Goal: Task Accomplishment & Management: Manage account settings

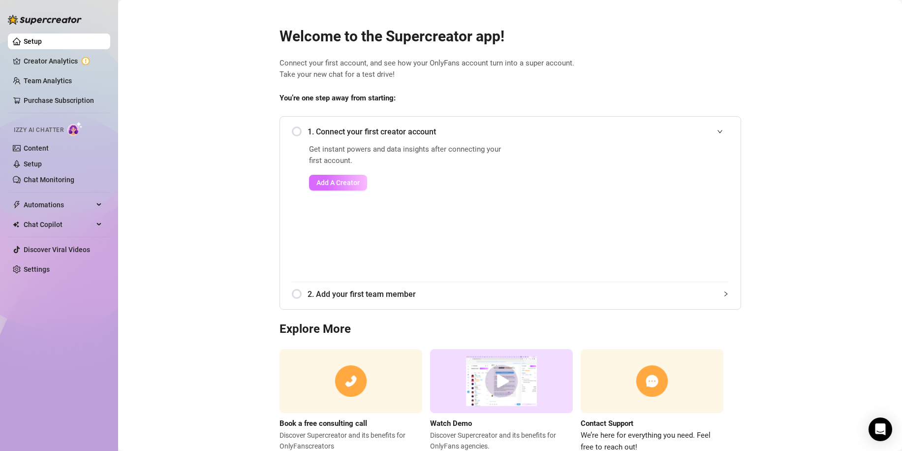
click at [327, 182] on span "Add A Creator" at bounding box center [337, 183] width 43 height 8
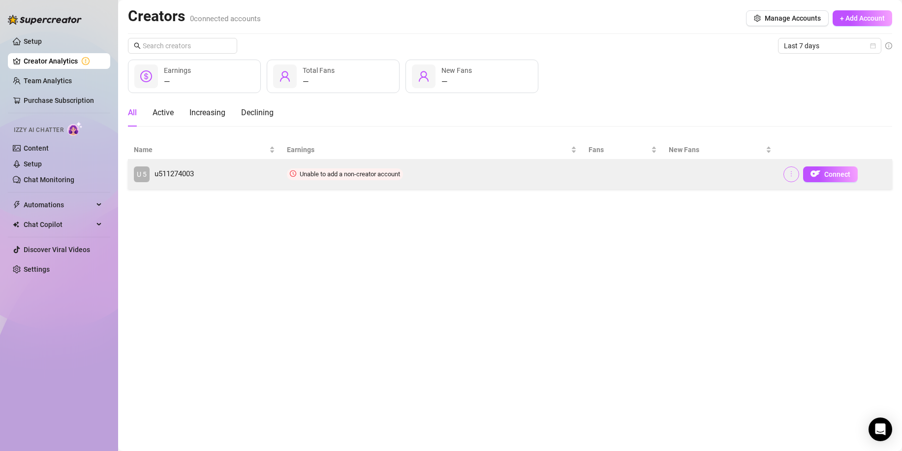
click at [794, 174] on icon "more" at bounding box center [791, 173] width 7 height 7
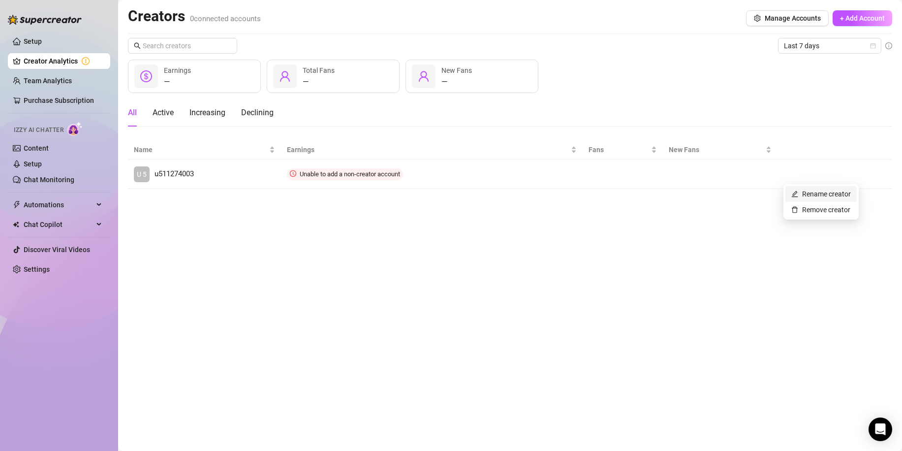
click at [809, 191] on link "Rename creator" at bounding box center [821, 194] width 60 height 8
click at [808, 141] on input "text" at bounding box center [825, 145] width 99 height 16
paste input "kayla_kynes"
type input "kayla_kynes"
click at [792, 174] on button "Save" at bounding box center [791, 170] width 30 height 16
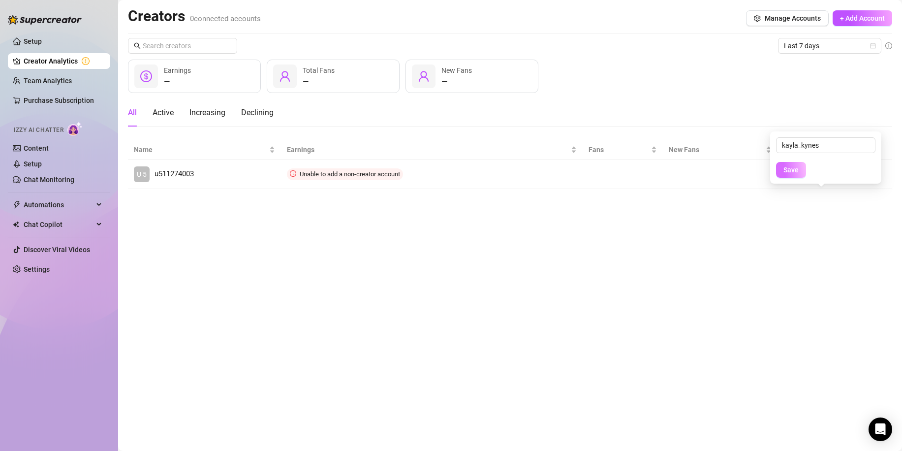
click at [790, 171] on span "Save" at bounding box center [791, 170] width 15 height 8
click at [790, 170] on span "Save" at bounding box center [791, 170] width 15 height 8
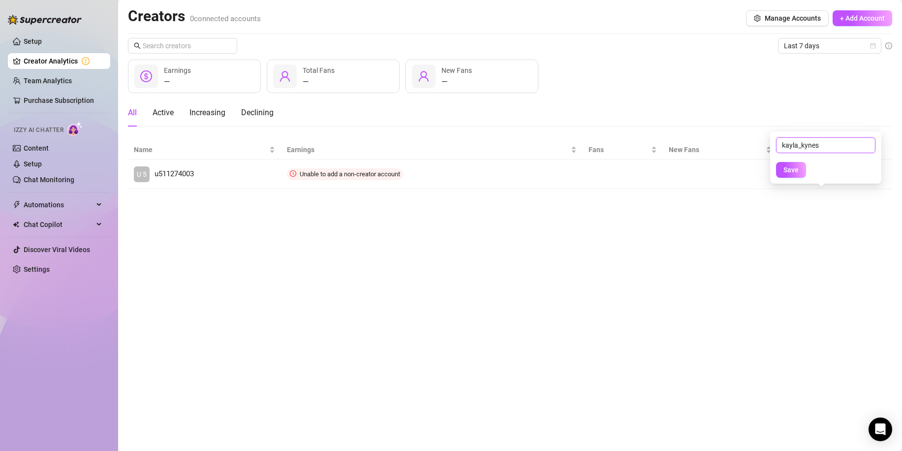
click at [835, 149] on input "kayla_kynes" at bounding box center [825, 145] width 99 height 16
drag, startPoint x: 835, startPoint y: 149, endPoint x: 666, endPoint y: 142, distance: 168.4
click at [666, 142] on body "Setup Creator Analytics Team Analytics Purchase Subscription Izzy AI Chatter Co…" at bounding box center [451, 225] width 902 height 451
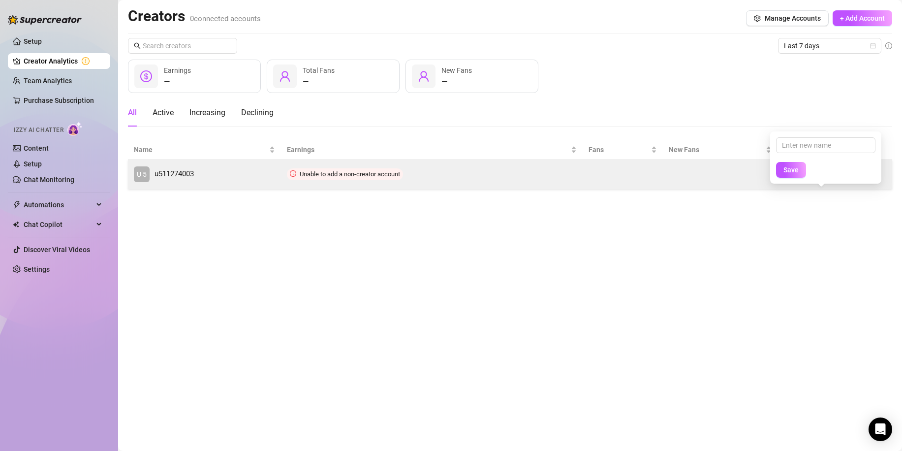
click at [673, 175] on td at bounding box center [720, 174] width 115 height 30
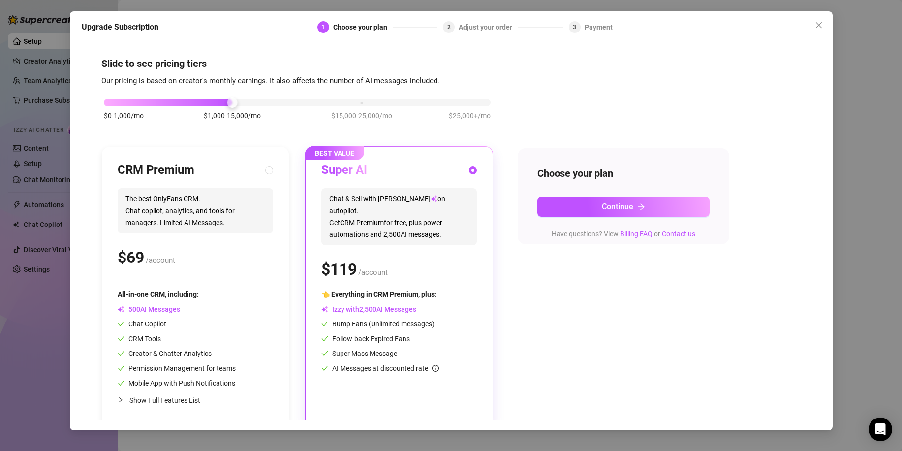
scroll to position [8, 0]
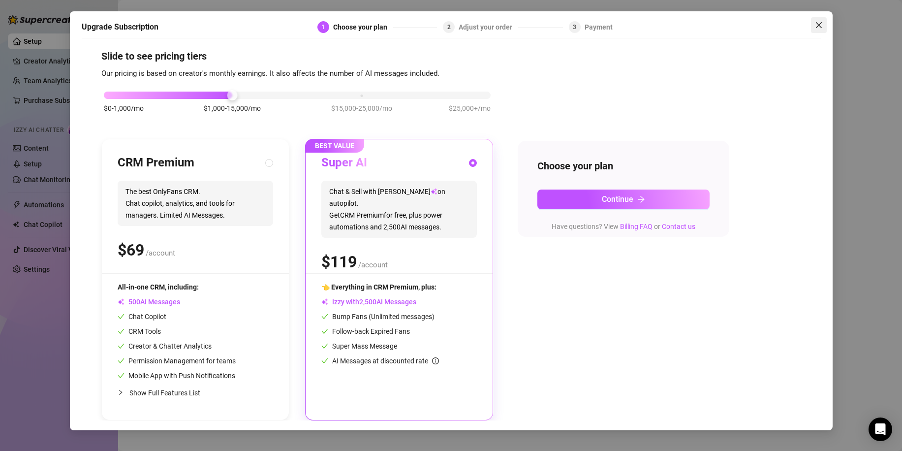
click at [816, 31] on button "Close" at bounding box center [819, 25] width 16 height 16
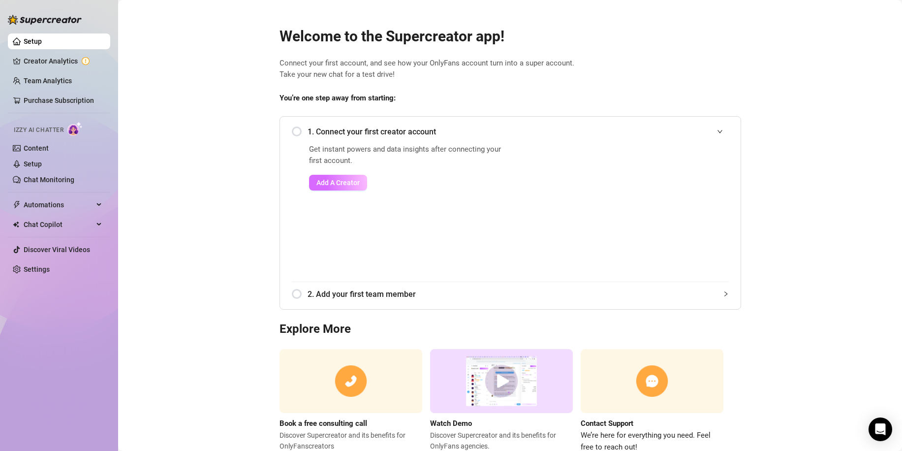
click at [348, 184] on span "Add A Creator" at bounding box center [337, 183] width 43 height 8
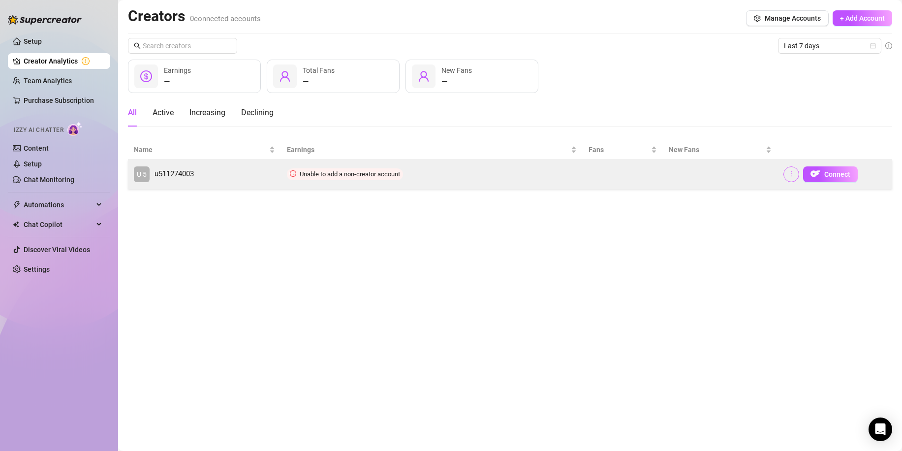
click at [793, 175] on icon "more" at bounding box center [791, 173] width 7 height 7
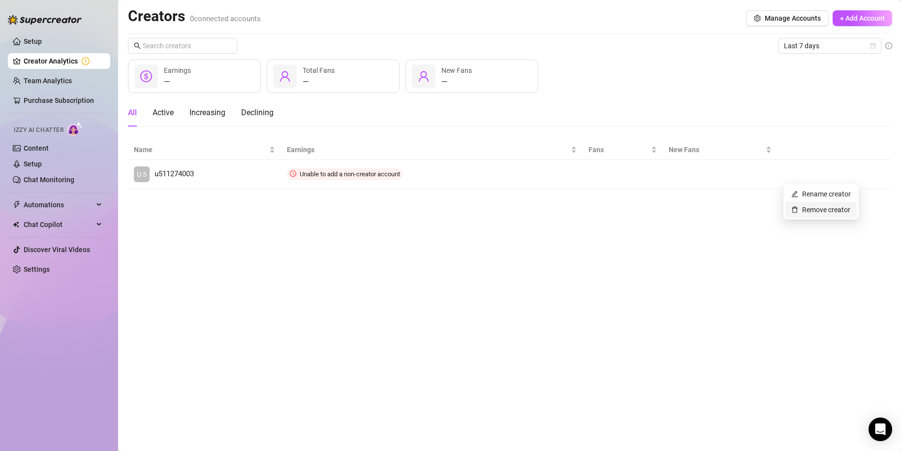
click at [815, 207] on link "Remove creator" at bounding box center [820, 210] width 59 height 8
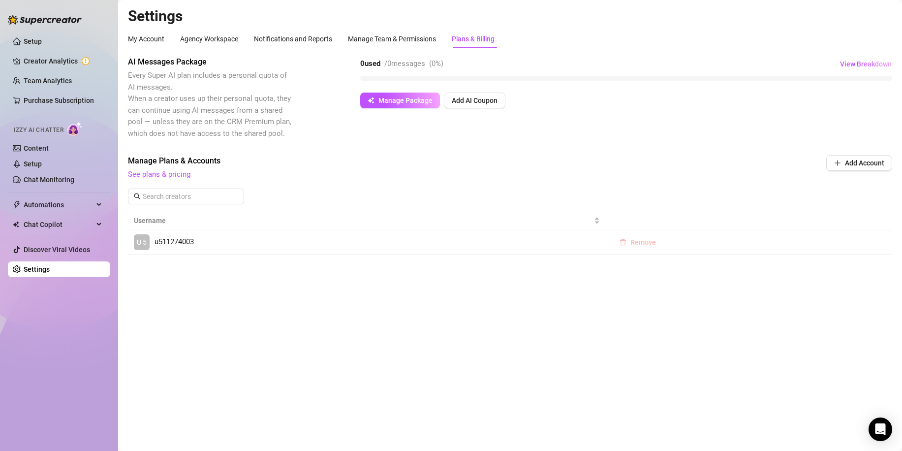
click at [640, 234] on button "Remove" at bounding box center [638, 242] width 52 height 16
click at [701, 217] on span "OK" at bounding box center [703, 217] width 9 height 8
click at [158, 199] on input "text" at bounding box center [187, 196] width 88 height 11
click at [844, 164] on button "Add Account" at bounding box center [859, 163] width 66 height 16
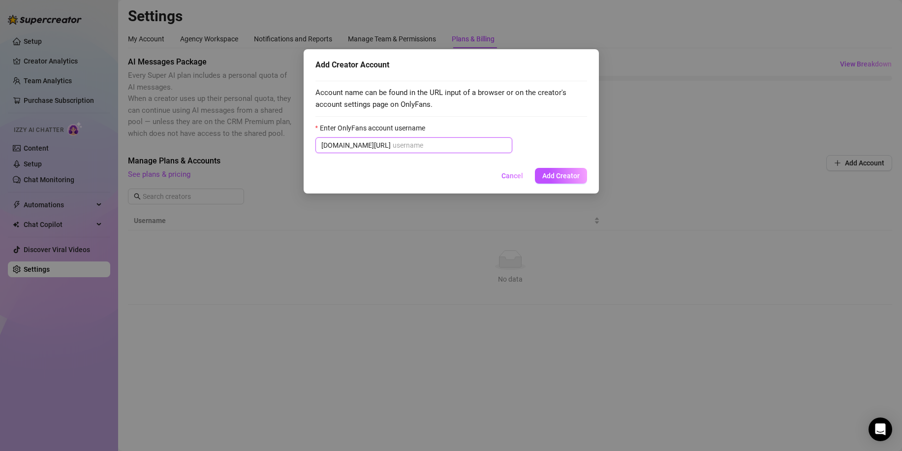
paste input "kayla_kynes"
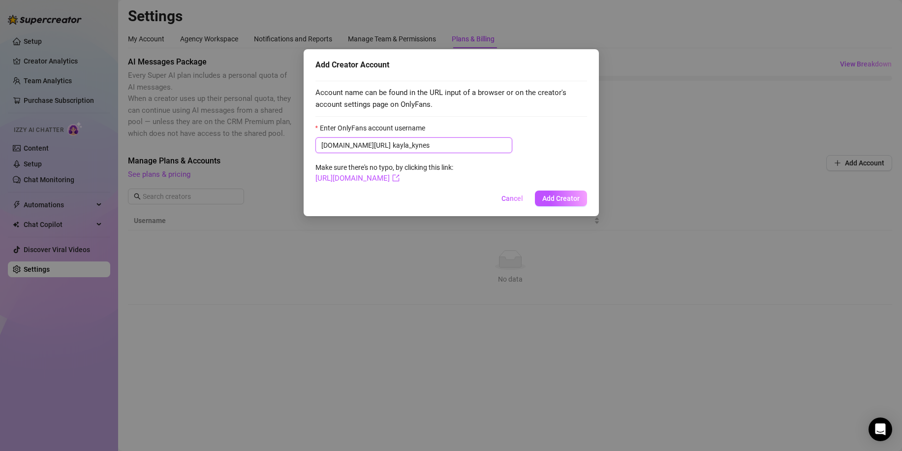
click at [393, 146] on input "kayla_kynes" at bounding box center [450, 145] width 114 height 11
type input "kayla_kynes"
click at [559, 194] on span "Add Creator" at bounding box center [560, 198] width 37 height 8
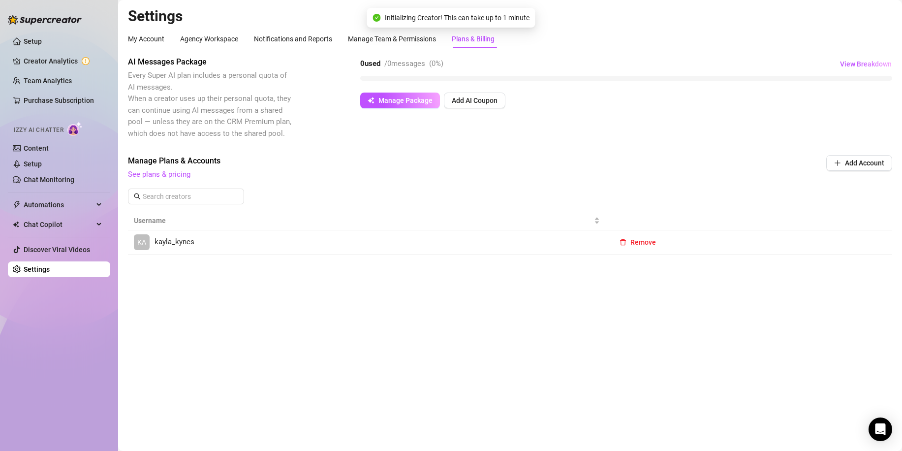
click at [183, 252] on td "KA kayla_kynes" at bounding box center [367, 242] width 478 height 24
click at [181, 249] on link "KA kayla_kynes" at bounding box center [367, 242] width 466 height 16
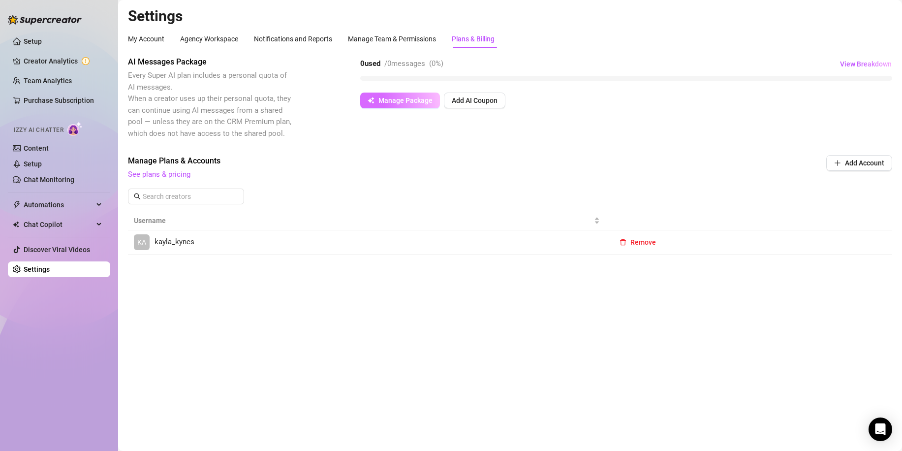
click at [394, 103] on span "Manage Package" at bounding box center [405, 100] width 54 height 8
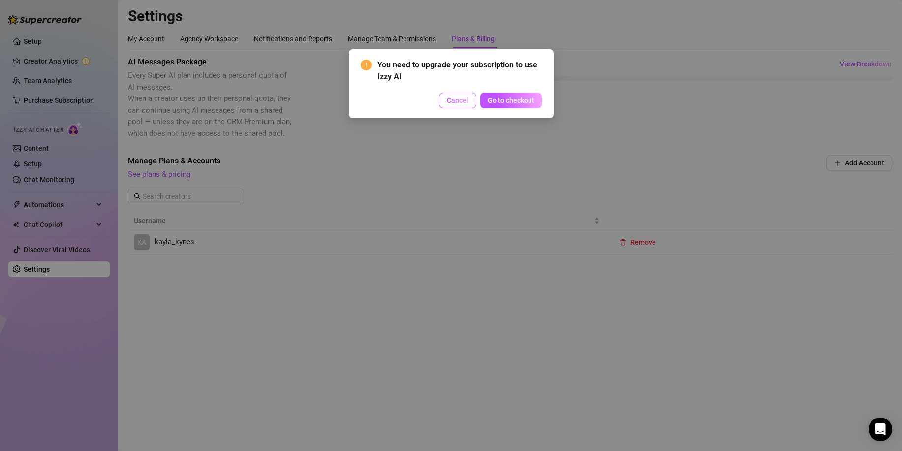
click at [459, 105] on button "Cancel" at bounding box center [457, 101] width 37 height 16
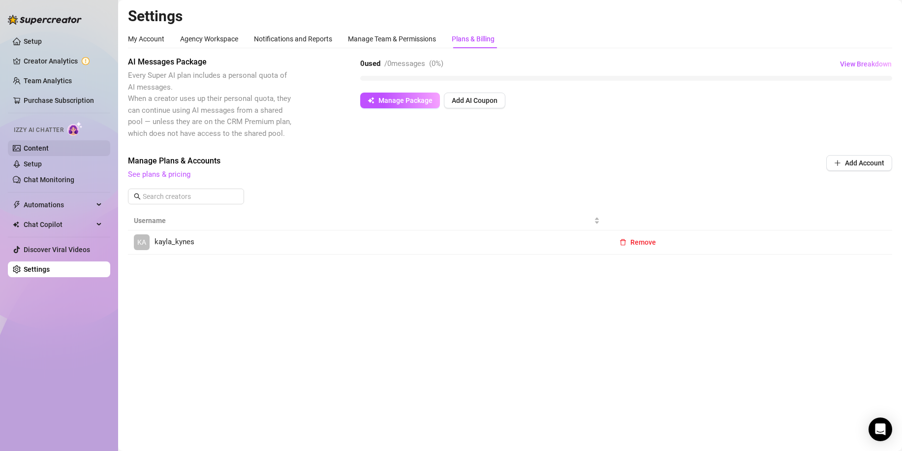
click at [32, 146] on link "Content" at bounding box center [36, 148] width 25 height 8
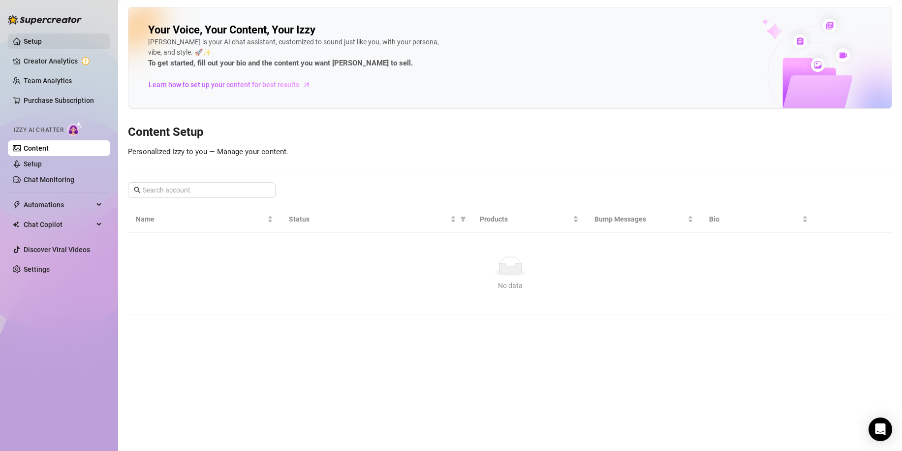
click at [29, 40] on link "Setup" at bounding box center [33, 41] width 18 height 8
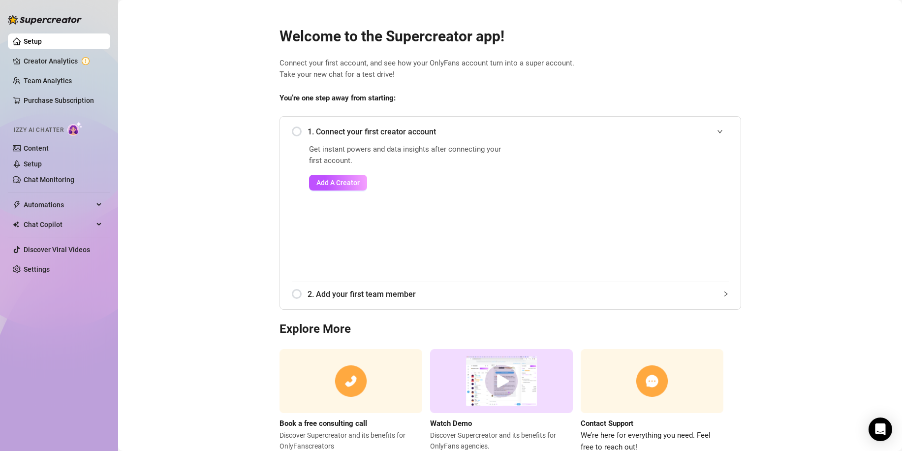
click at [292, 133] on div "1. Connect your first creator account" at bounding box center [510, 132] width 437 height 24
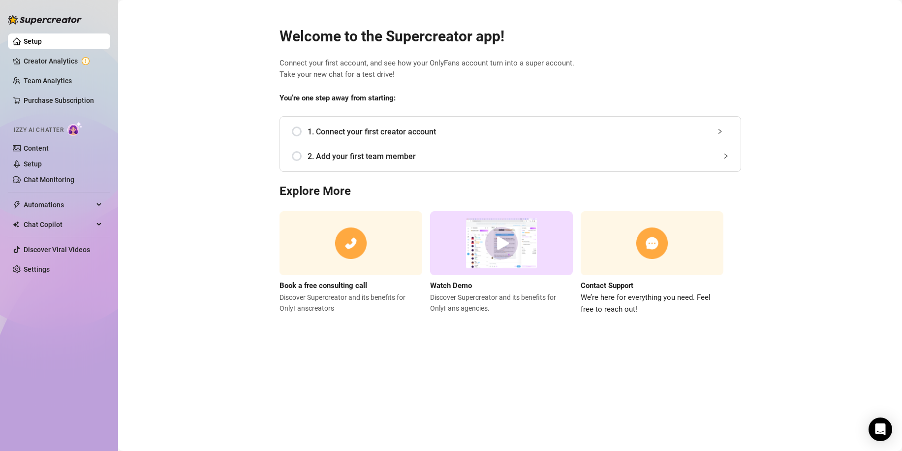
click at [300, 128] on div "1. Connect your first creator account" at bounding box center [510, 132] width 437 height 24
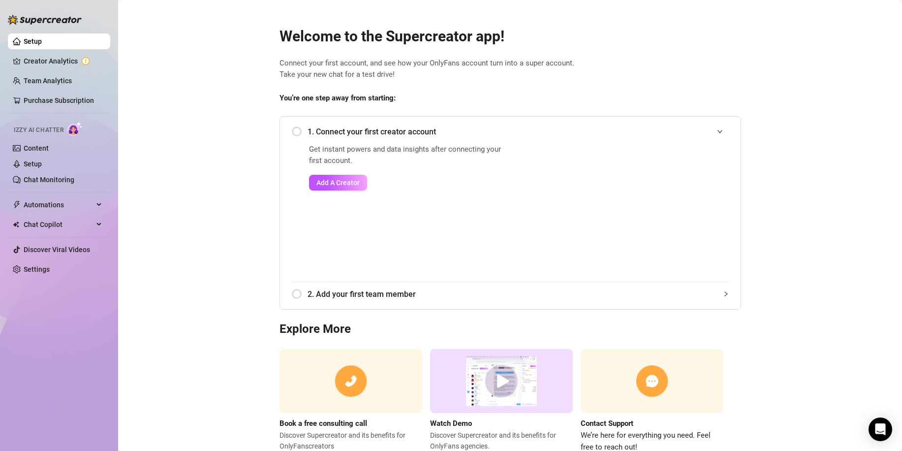
click at [41, 130] on span "Izzy AI Chatter" at bounding box center [39, 130] width 50 height 9
click at [82, 131] on img at bounding box center [74, 129] width 15 height 14
click at [44, 147] on link "Content" at bounding box center [36, 148] width 25 height 8
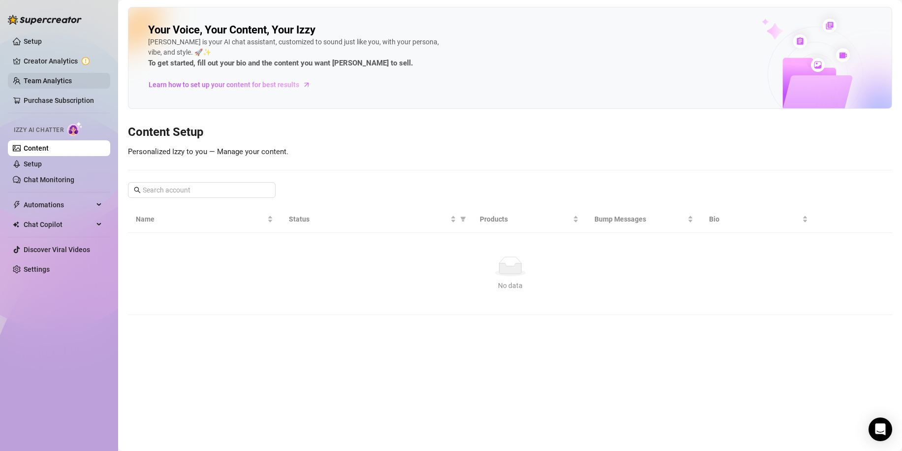
click at [28, 77] on link "Team Analytics" at bounding box center [48, 81] width 48 height 8
